Goal: Information Seeking & Learning: Learn about a topic

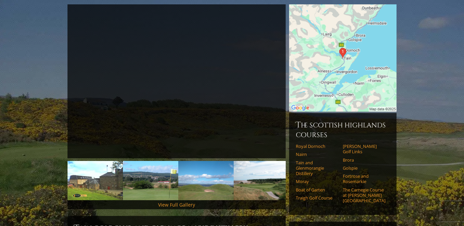
scroll to position [92, 0]
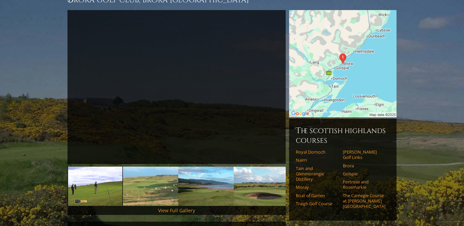
scroll to position [78, 0]
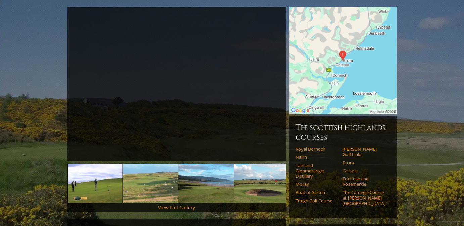
click at [348, 168] on link "Golspie" at bounding box center [363, 170] width 43 height 5
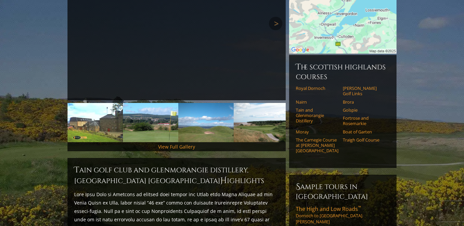
scroll to position [165, 0]
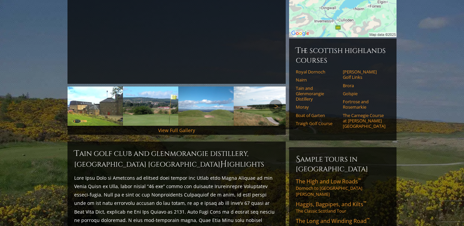
click at [151, 95] on img at bounding box center [150, 106] width 55 height 39
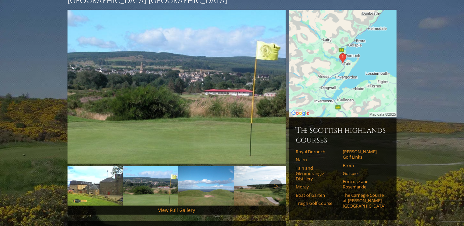
scroll to position [87, 0]
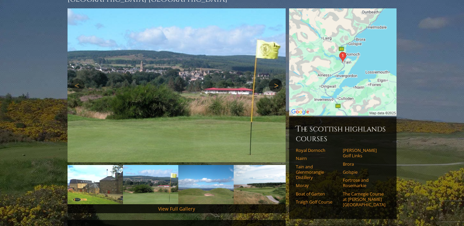
click at [279, 79] on link "Next" at bounding box center [275, 85] width 13 height 13
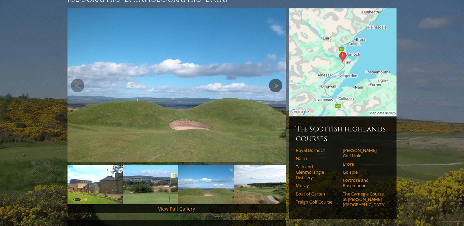
click at [279, 79] on link "Next" at bounding box center [275, 85] width 13 height 13
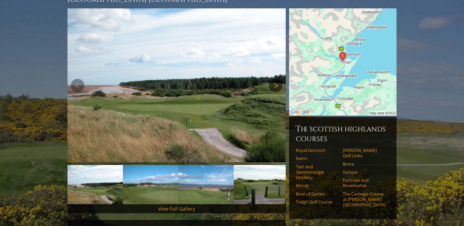
click at [279, 79] on link "Next" at bounding box center [275, 85] width 13 height 13
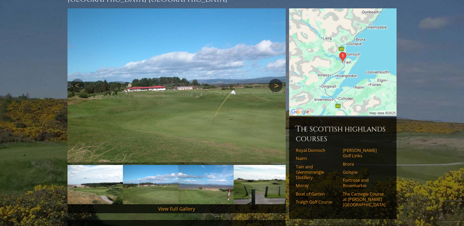
click at [279, 79] on link "Next" at bounding box center [275, 85] width 13 height 13
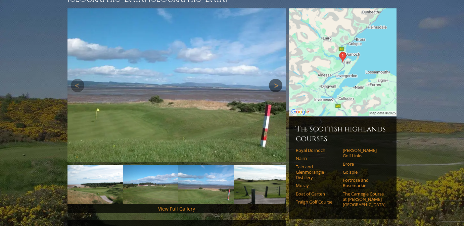
click at [277, 79] on link "Next" at bounding box center [275, 85] width 13 height 13
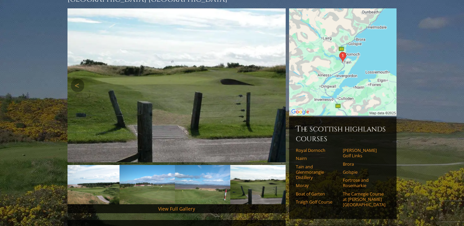
click at [277, 79] on link "Next" at bounding box center [275, 85] width 13 height 13
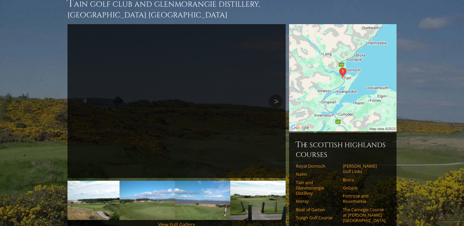
scroll to position [69, 0]
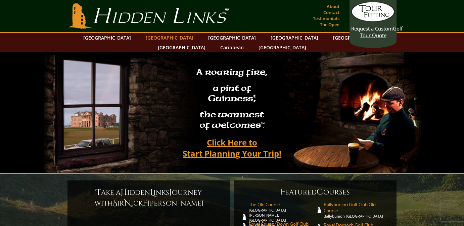
click at [156, 37] on link "[GEOGRAPHIC_DATA]" at bounding box center [169, 38] width 54 height 10
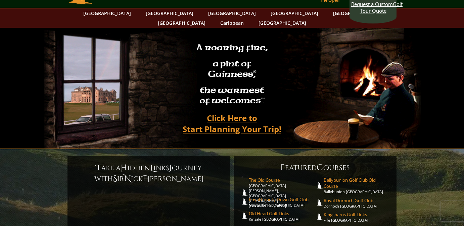
scroll to position [25, 0]
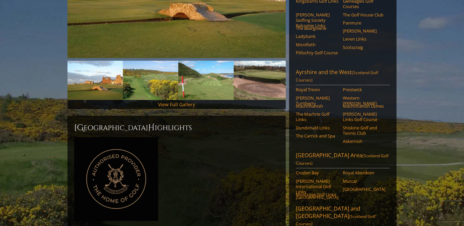
scroll to position [182, 0]
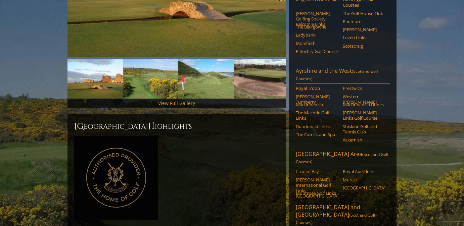
click at [313, 169] on link "Cruden Bay" at bounding box center [317, 171] width 43 height 5
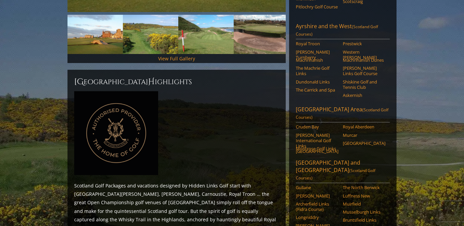
scroll to position [228, 0]
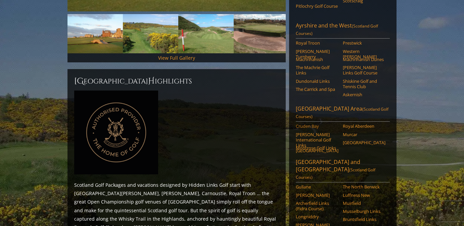
click at [310, 123] on link "Cruden Bay" at bounding box center [317, 125] width 43 height 5
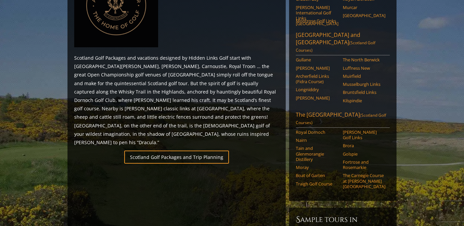
scroll to position [358, 0]
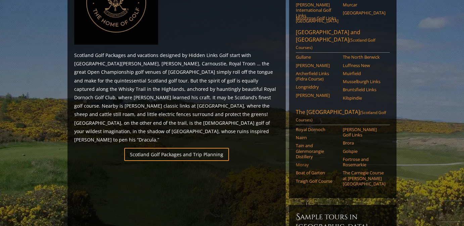
click at [304, 162] on link "Moray" at bounding box center [317, 164] width 43 height 5
click at [301, 162] on link "Moray" at bounding box center [317, 164] width 43 height 5
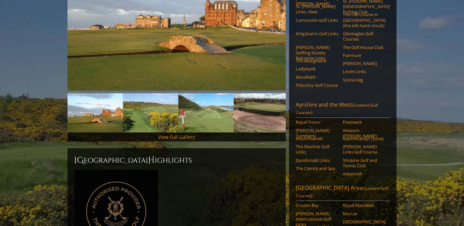
scroll to position [0, 0]
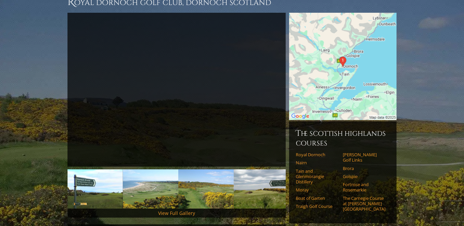
scroll to position [73, 0]
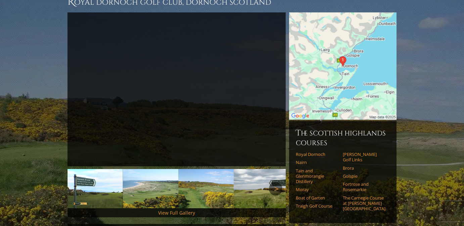
click at [306, 187] on link "Moray" at bounding box center [317, 189] width 43 height 5
